Goal: Task Accomplishment & Management: Manage account settings

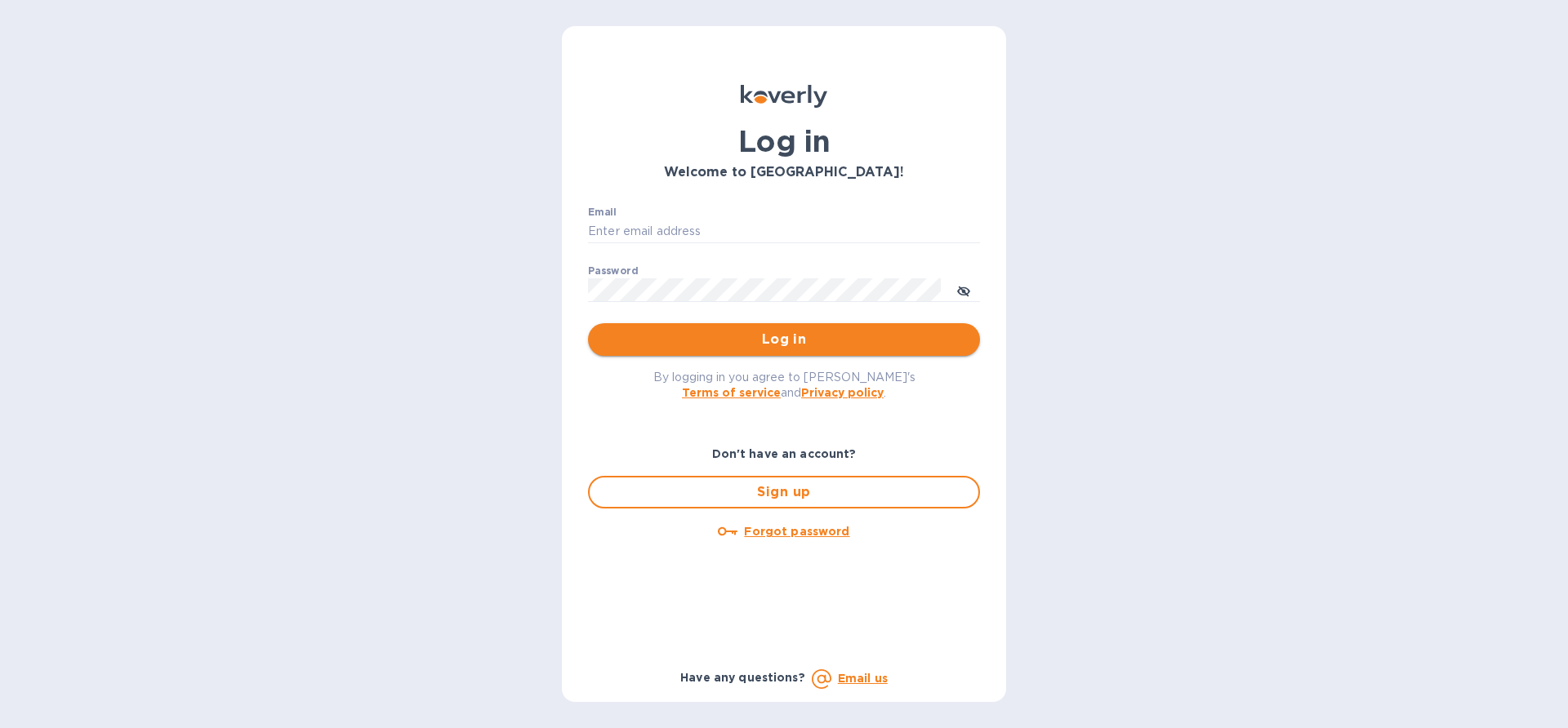
type input "[EMAIL_ADDRESS][DOMAIN_NAME]"
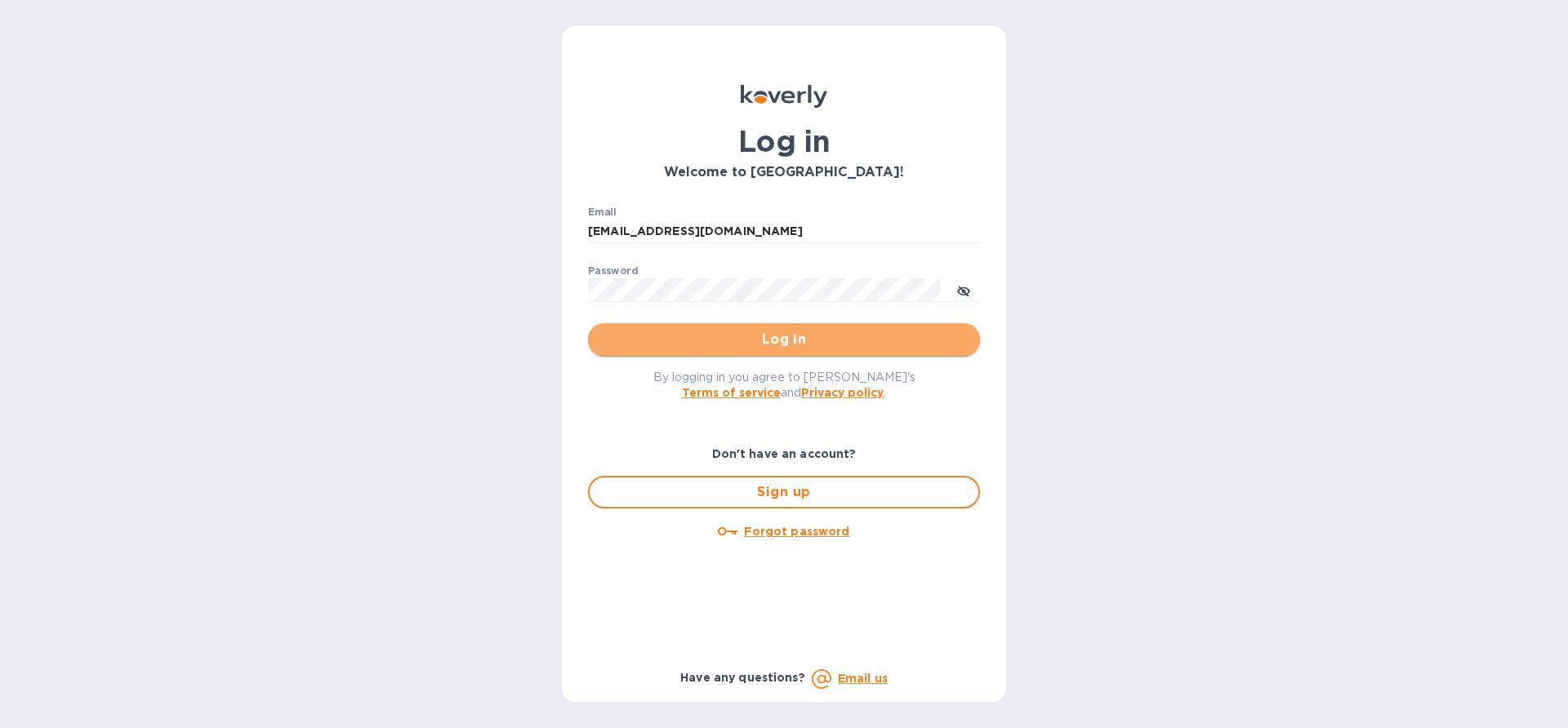
click at [718, 347] on span "Log in" at bounding box center [784, 340] width 366 height 19
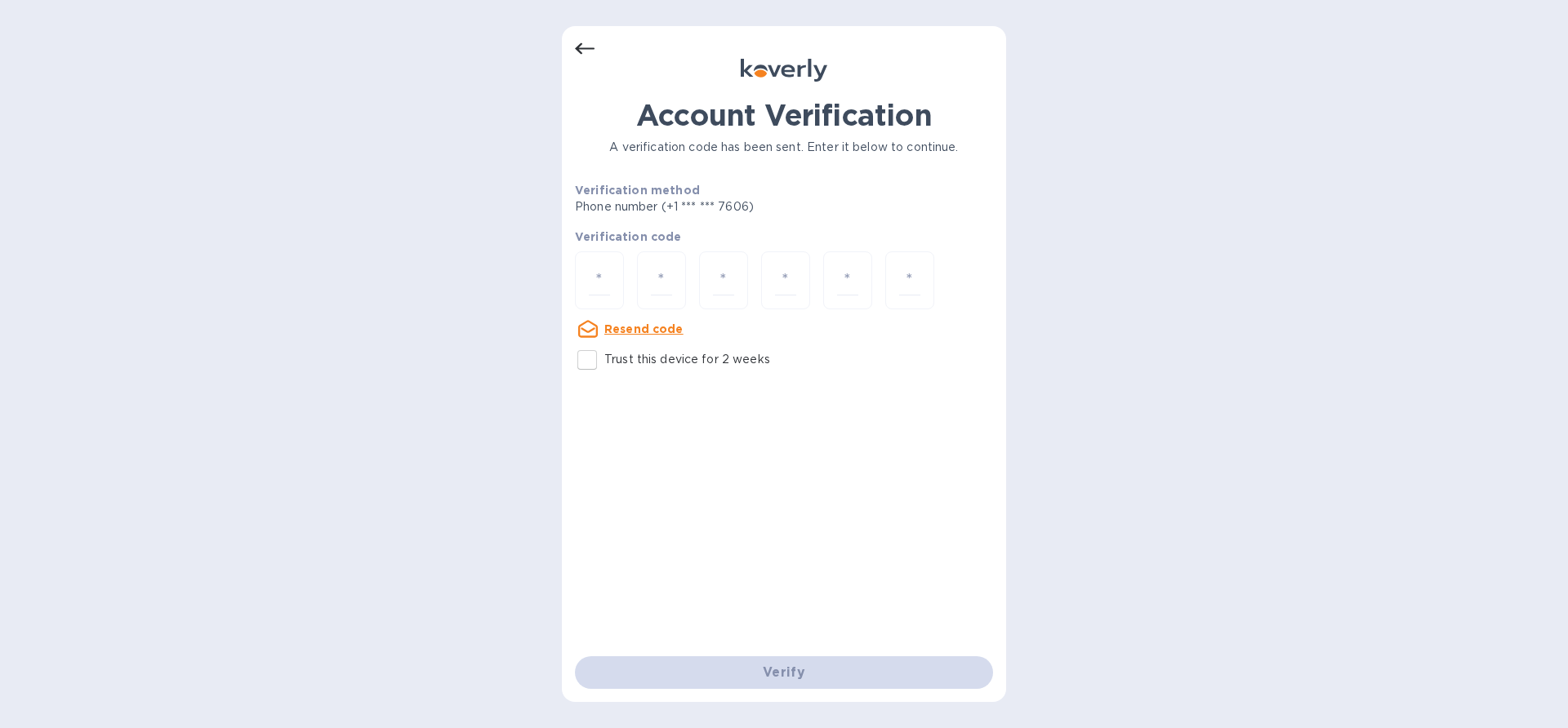
click at [621, 319] on div "Resend code" at bounding box center [629, 329] width 109 height 19
click at [615, 326] on u "Resend code" at bounding box center [644, 329] width 80 height 13
click at [589, 272] on input "number" at bounding box center [600, 280] width 21 height 30
paste input "2"
type input "2"
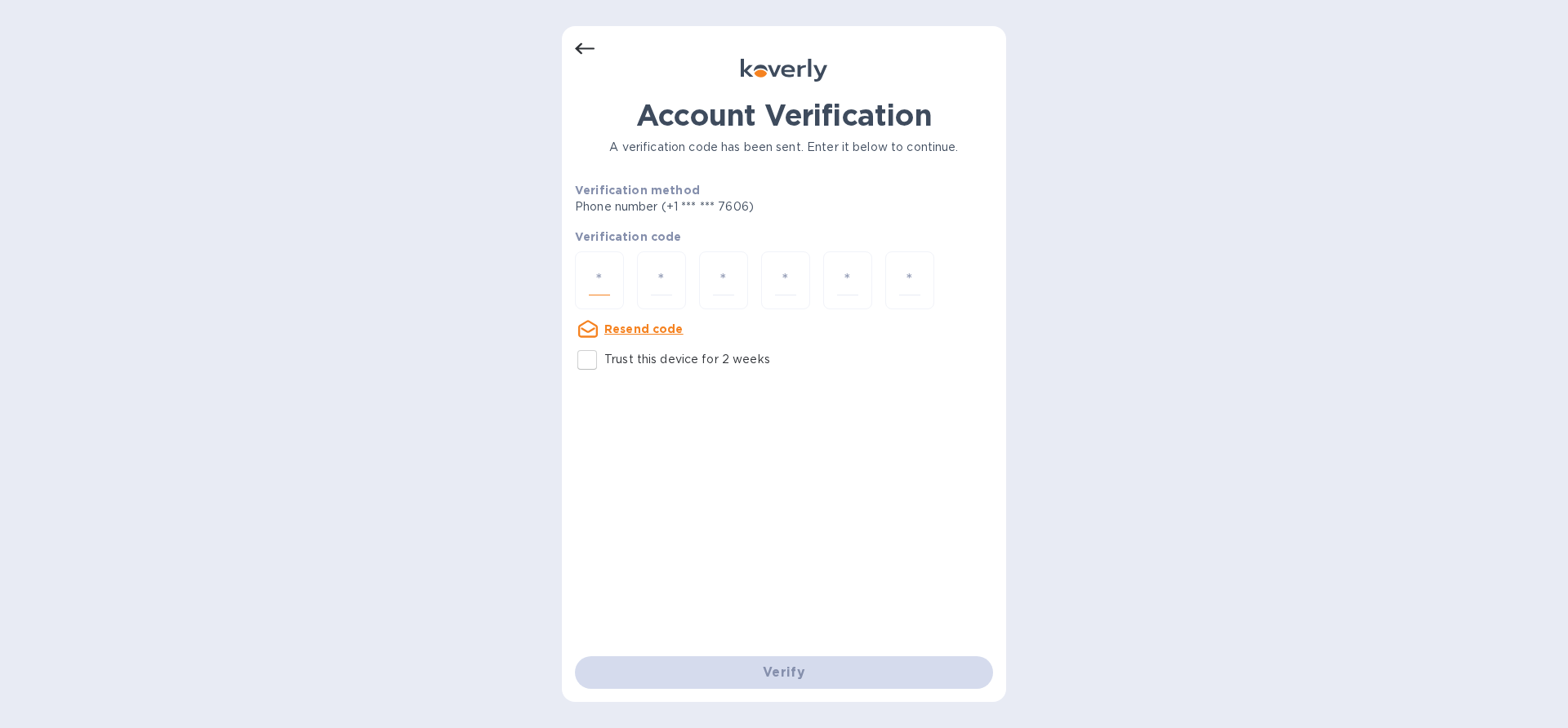
type input "5"
type input "7"
type input "3"
type input "2"
